Goal: Information Seeking & Learning: Learn about a topic

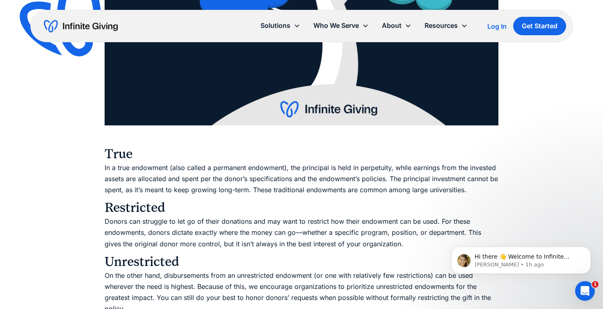
scroll to position [1283, 0]
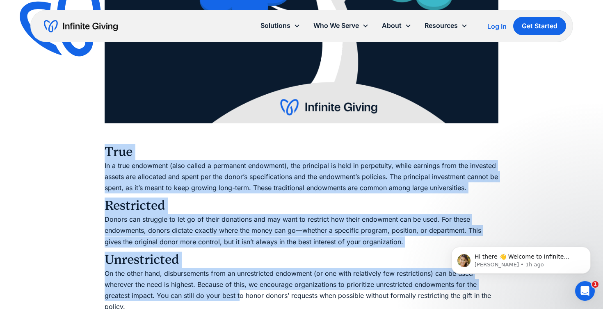
drag, startPoint x: 107, startPoint y: 151, endPoint x: 239, endPoint y: 288, distance: 191.1
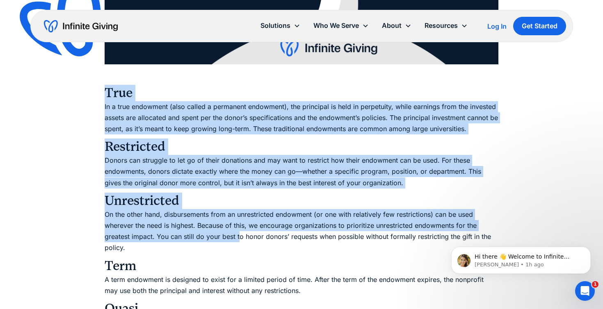
scroll to position [1494, 0]
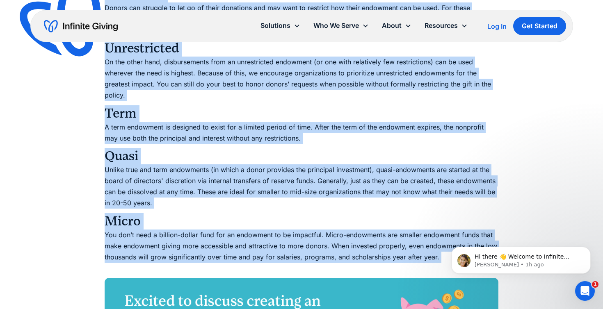
copy div "True In a true endowment (also called a permanent endowment), the principal is …"
click at [127, 109] on h3 "Term" at bounding box center [302, 113] width 394 height 16
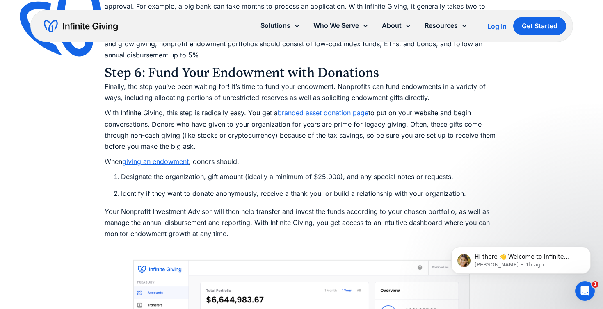
scroll to position [4215, 0]
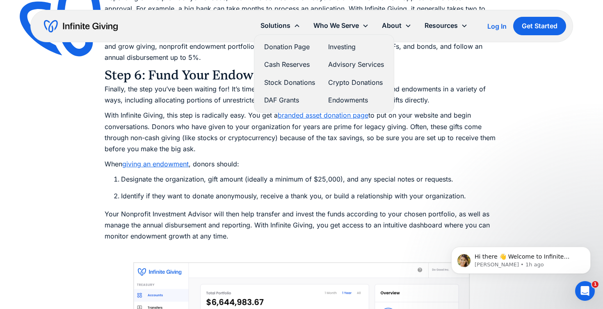
click at [338, 103] on link "Endowments" at bounding box center [356, 100] width 56 height 11
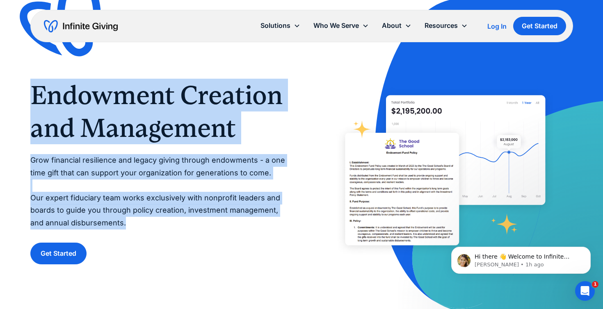
drag, startPoint x: 139, startPoint y: 225, endPoint x: 30, endPoint y: 98, distance: 167.7
click at [30, 98] on div "Endowment Creation and Management Grow financial resilience and legacy giving t…" at bounding box center [301, 155] width 603 height 310
copy div "Endowment Creation and Management Grow financial resilience and legacy giving t…"
click at [230, 249] on div "Get Started" at bounding box center [157, 254] width 255 height 22
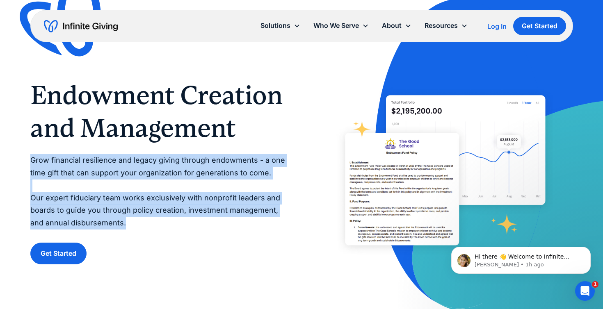
drag, startPoint x: 31, startPoint y: 159, endPoint x: 125, endPoint y: 223, distance: 113.6
click at [125, 223] on p "Grow financial resilience and legacy giving through endowments - a one time gif…" at bounding box center [157, 191] width 255 height 75
copy p "Grow financial resilience and legacy giving through endowments - a one time gif…"
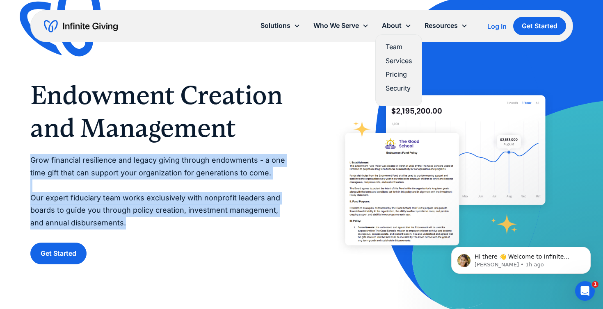
click at [405, 26] on icon at bounding box center [408, 26] width 7 height 7
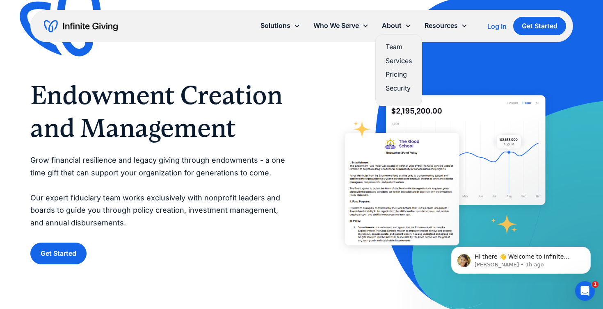
click at [394, 44] on link "Team" at bounding box center [398, 46] width 26 height 11
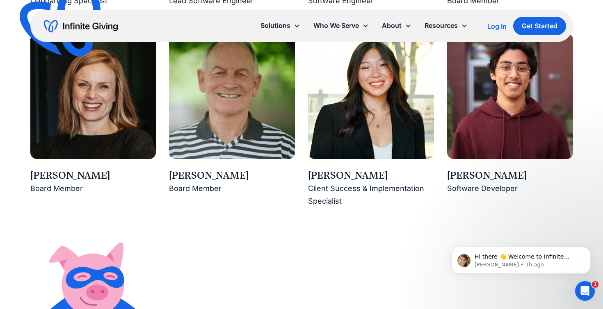
scroll to position [1277, 0]
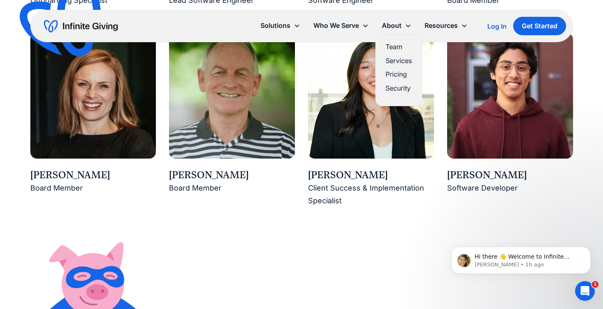
click at [395, 63] on link "Services" at bounding box center [398, 60] width 26 height 11
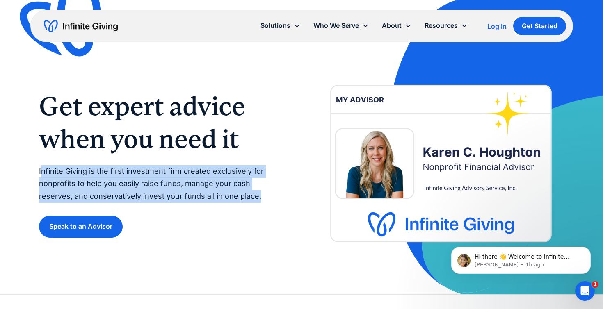
drag, startPoint x: 41, startPoint y: 169, endPoint x: 239, endPoint y: 198, distance: 199.3
click at [239, 198] on p "Infinite Giving is the first investment firm created exclusively for nonprofits…" at bounding box center [162, 184] width 246 height 38
copy p "nfinite Giving is the first investment firm created exclusively for nonprofits …"
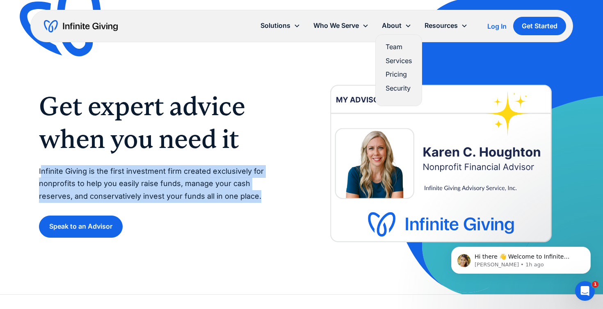
click at [394, 71] on link "Pricing" at bounding box center [398, 74] width 26 height 11
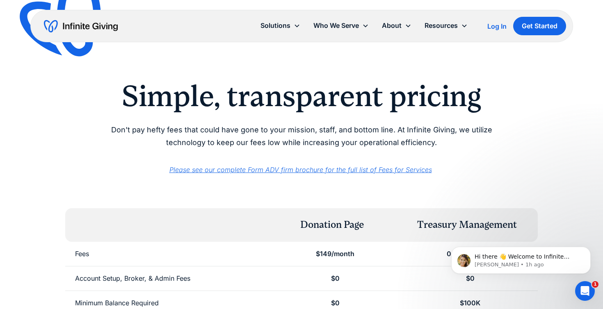
click at [82, 28] on img "home" at bounding box center [81, 26] width 74 height 13
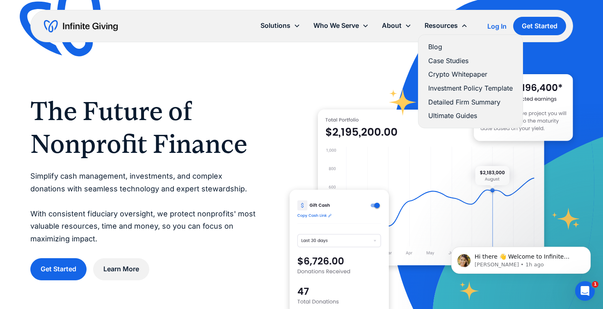
click at [443, 62] on link "Case Studies" at bounding box center [470, 60] width 84 height 11
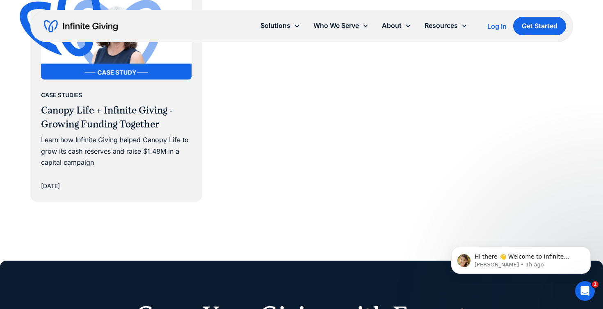
scroll to position [746, 0]
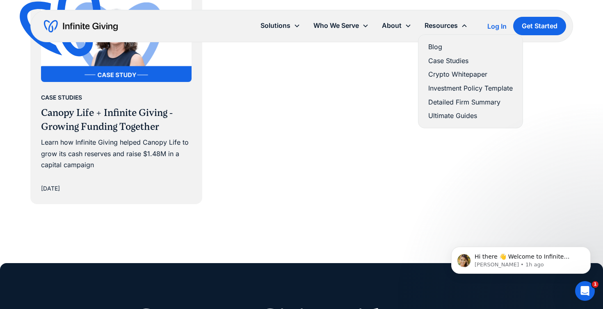
click at [438, 100] on link "Detailed Firm Summary" at bounding box center [470, 102] width 84 height 11
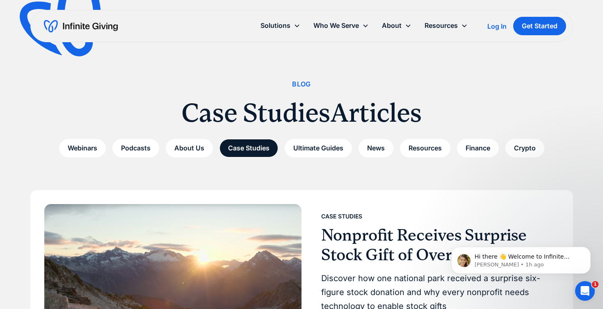
scroll to position [0, 0]
click at [61, 27] on img "home" at bounding box center [81, 26] width 74 height 13
